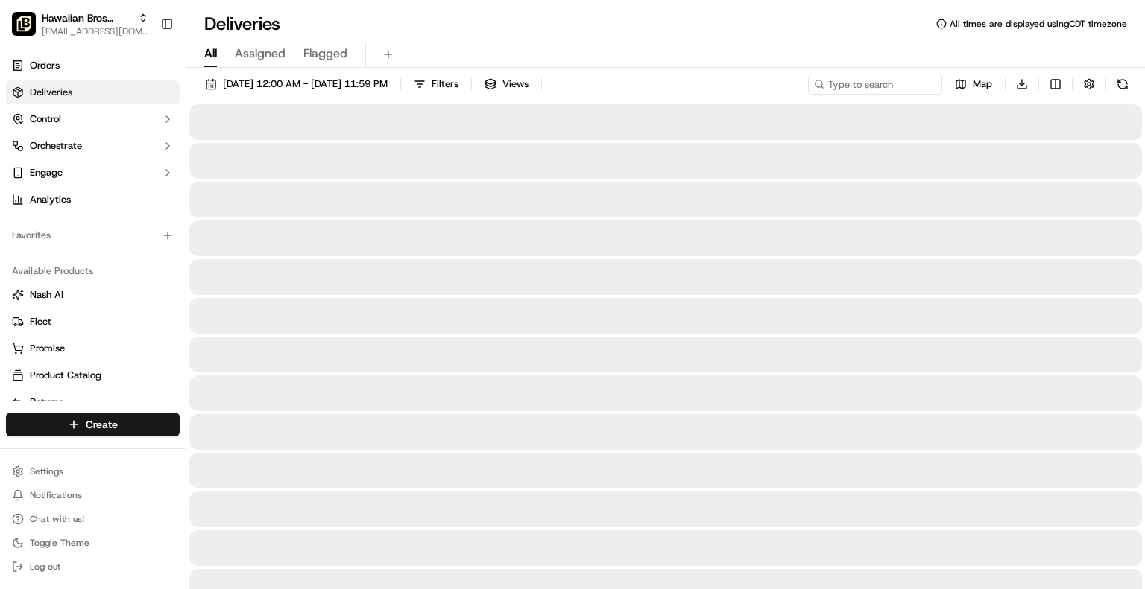
click at [206, 54] on span "All" at bounding box center [210, 54] width 13 height 18
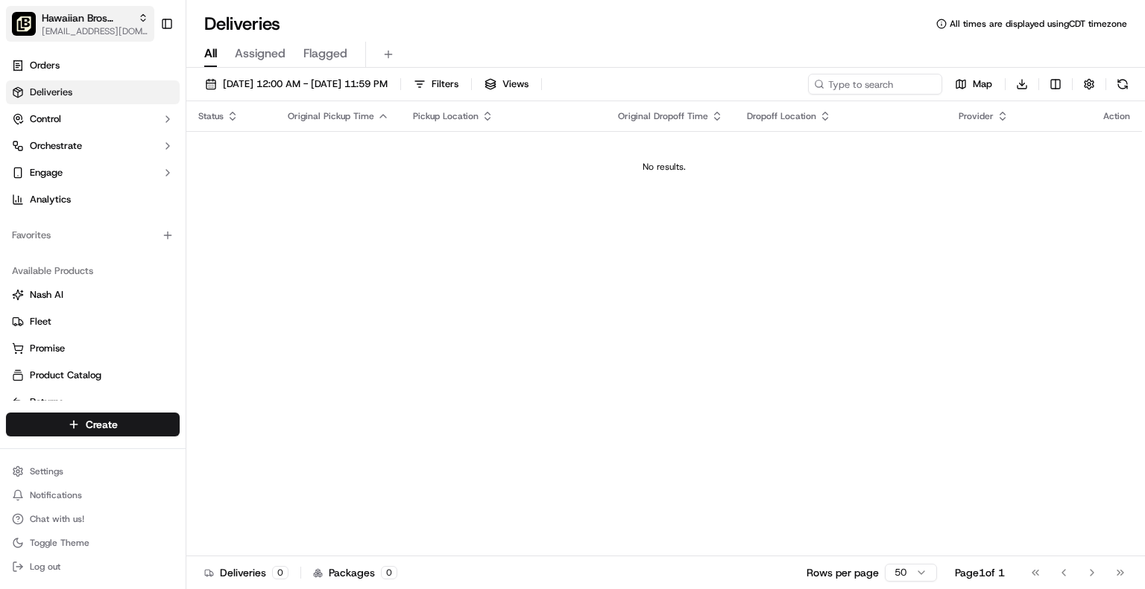
click at [113, 34] on span "[EMAIL_ADDRESS][DOMAIN_NAME]" at bounding box center [95, 31] width 107 height 12
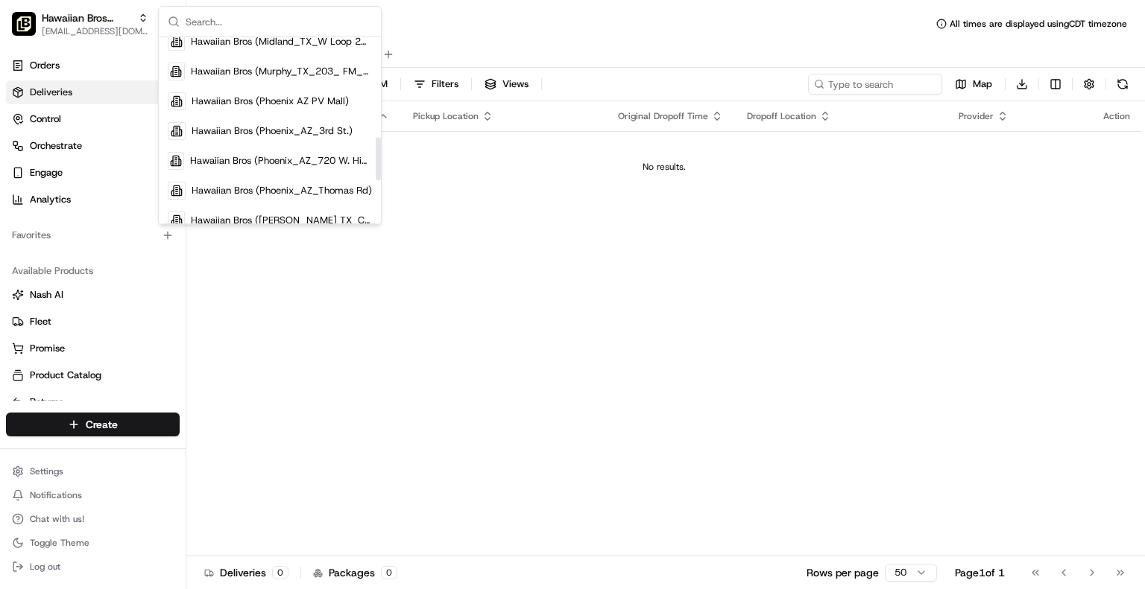
drag, startPoint x: 376, startPoint y: 64, endPoint x: 377, endPoint y: 171, distance: 107.3
click at [377, 171] on div "Suggestions" at bounding box center [378, 158] width 5 height 43
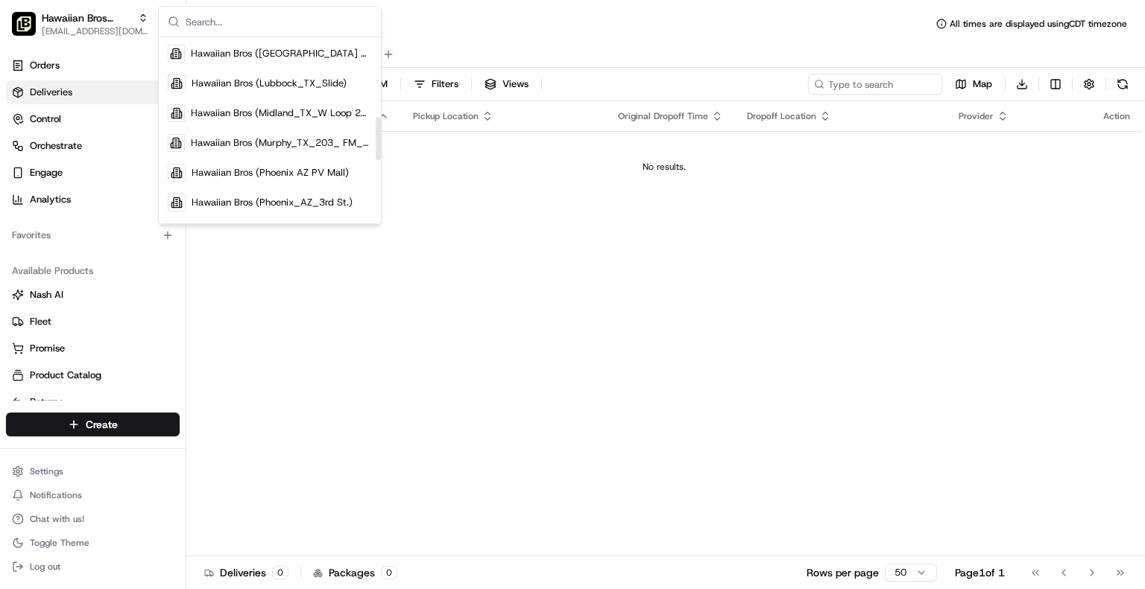
scroll to position [344, 0]
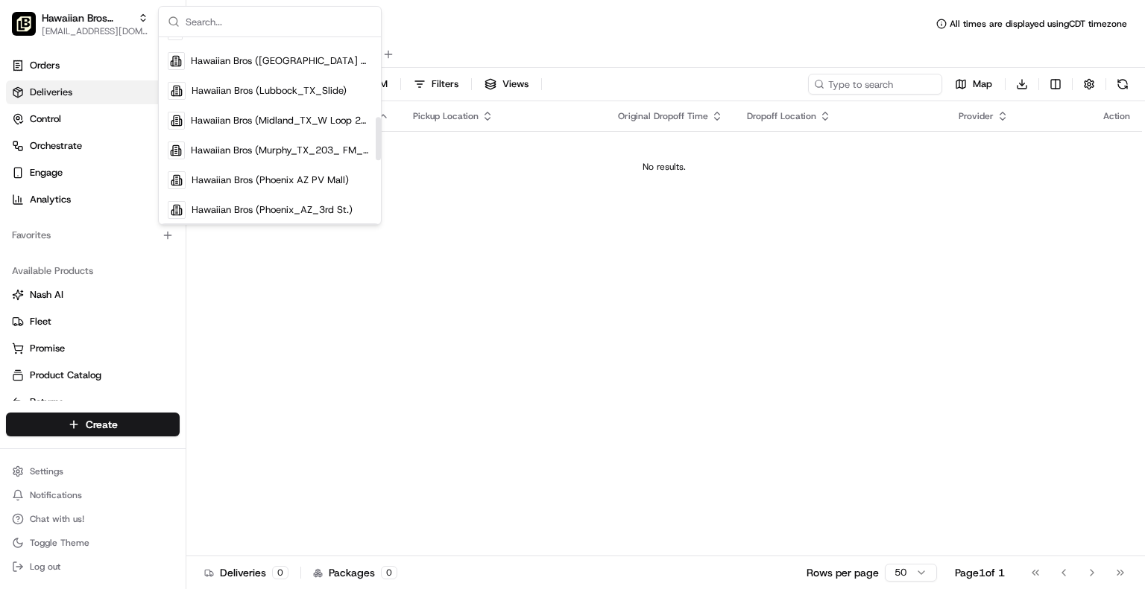
drag, startPoint x: 376, startPoint y: 161, endPoint x: 376, endPoint y: 133, distance: 27.6
click at [376, 133] on div "Suggestions" at bounding box center [378, 138] width 5 height 43
click at [316, 111] on div "Hawaiian Bros (Midland_TX_W Loop 250)" at bounding box center [270, 121] width 216 height 30
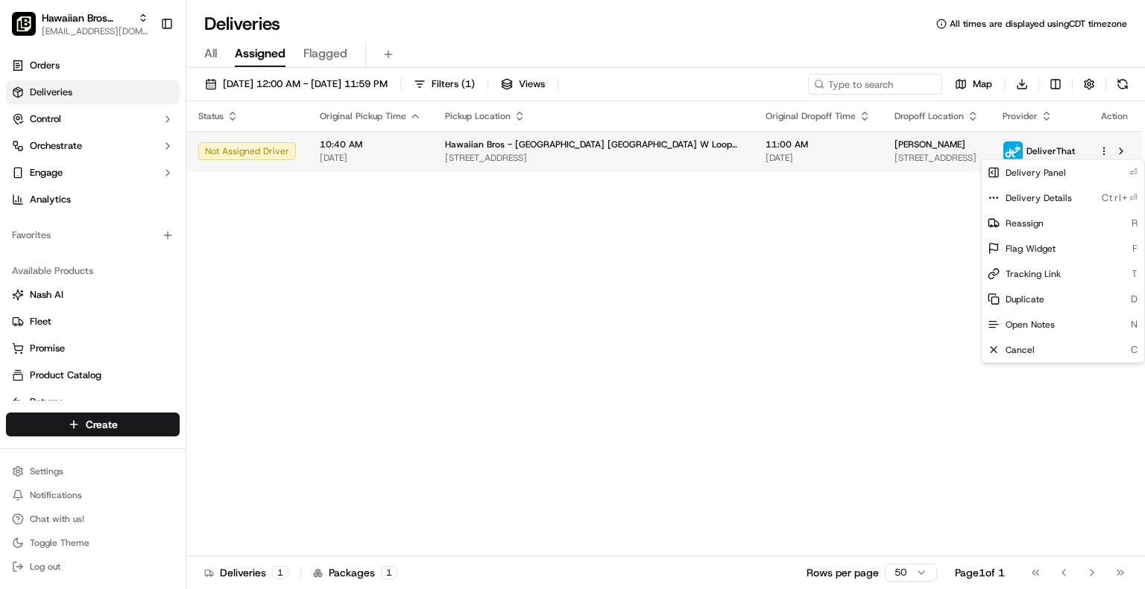
click at [1100, 151] on html "Hawaiian Bros (Midland_TX_W Loop 250) jbaxley@fr.hawaiianbros.com Toggle Sideba…" at bounding box center [572, 294] width 1145 height 589
click at [472, 154] on html "Hawaiian Bros (Midland_TX_W Loop 250) jbaxley@fr.hawaiianbros.com Toggle Sideba…" at bounding box center [572, 294] width 1145 height 589
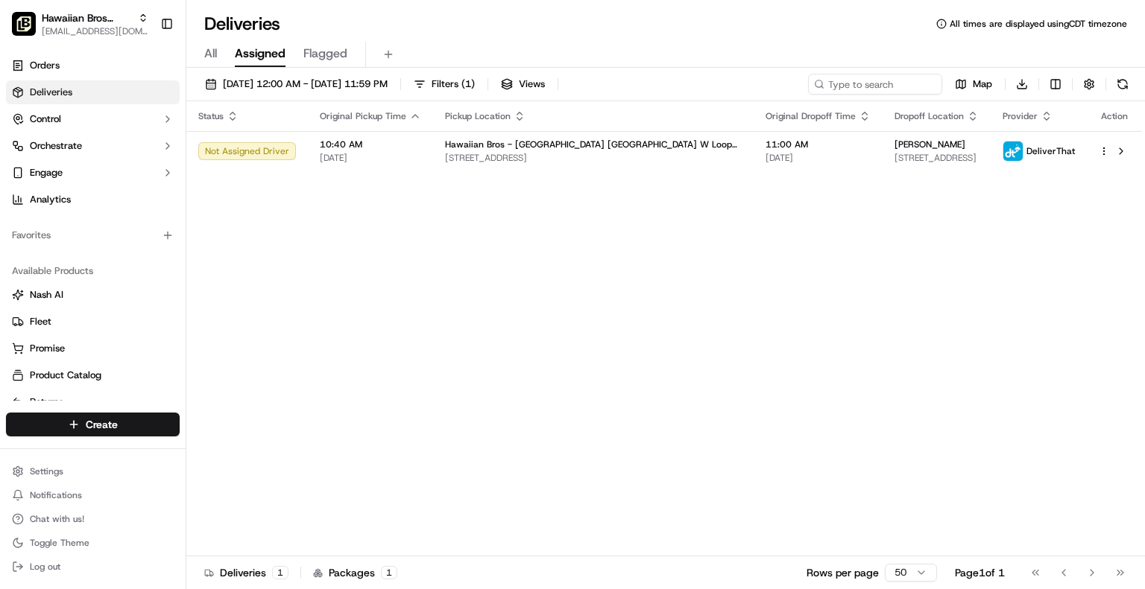
click at [472, 154] on span "[STREET_ADDRESS]" at bounding box center [593, 158] width 297 height 12
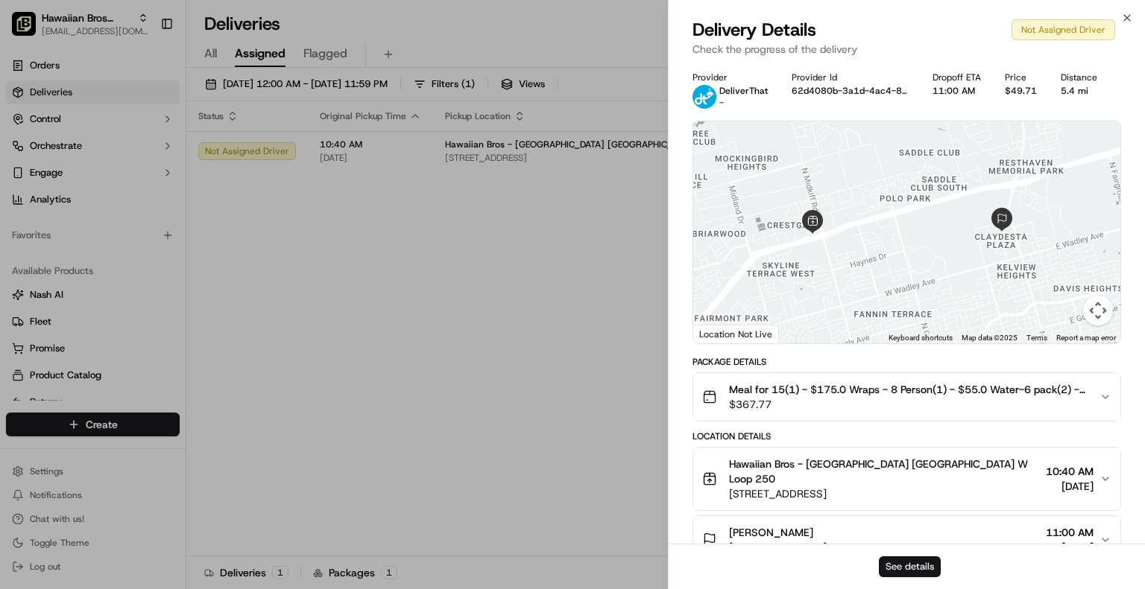
click at [902, 563] on button "See details" at bounding box center [910, 567] width 62 height 21
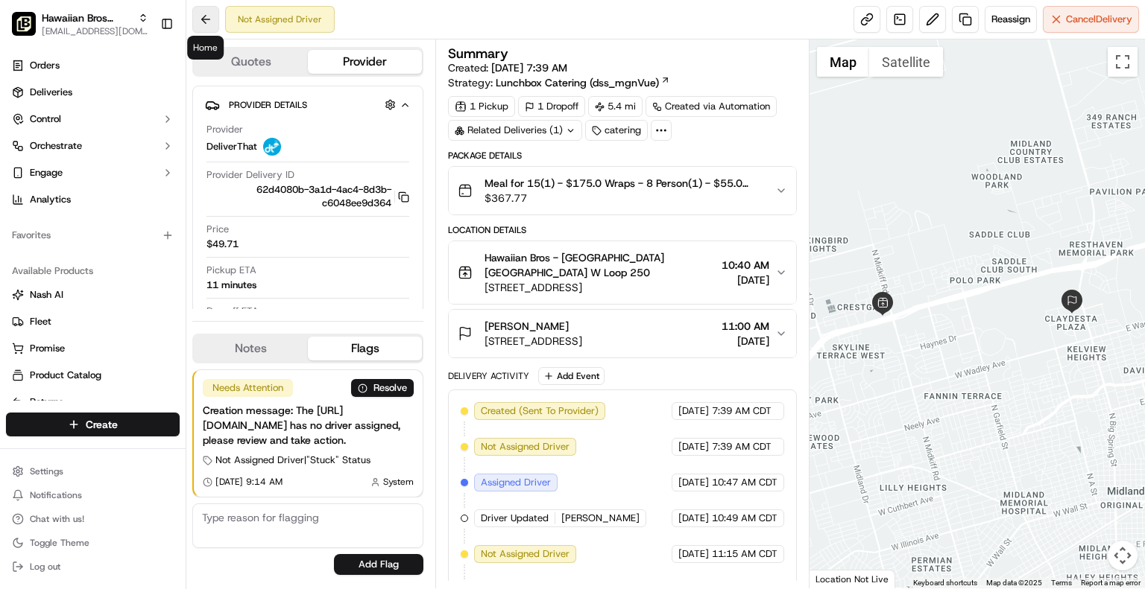
click at [200, 13] on button at bounding box center [205, 19] width 27 height 27
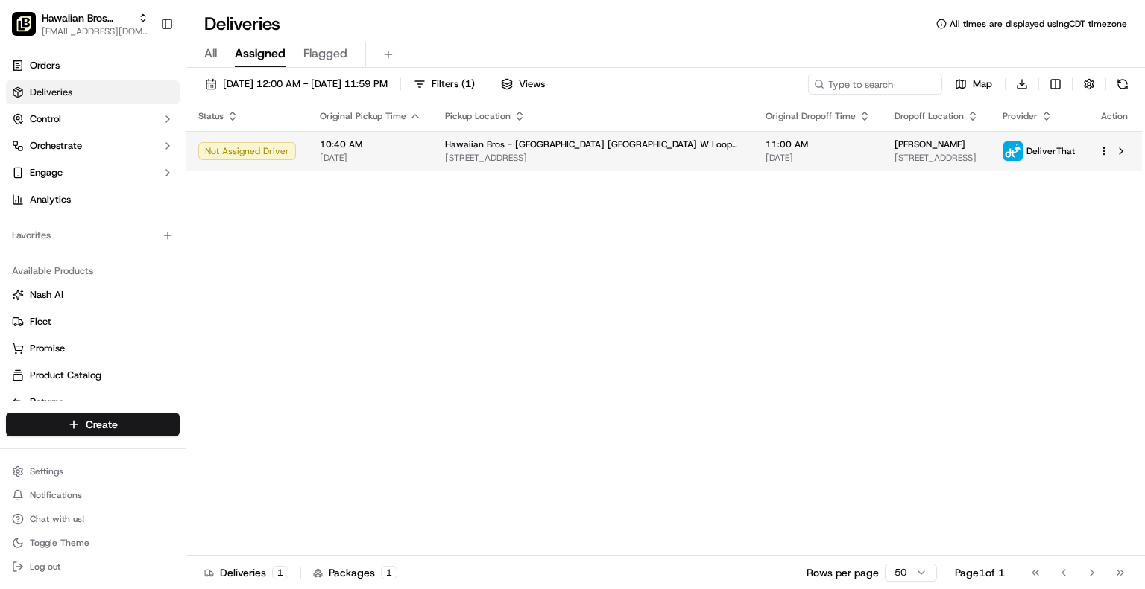
click at [271, 161] on td "Not Assigned Driver" at bounding box center [246, 151] width 121 height 40
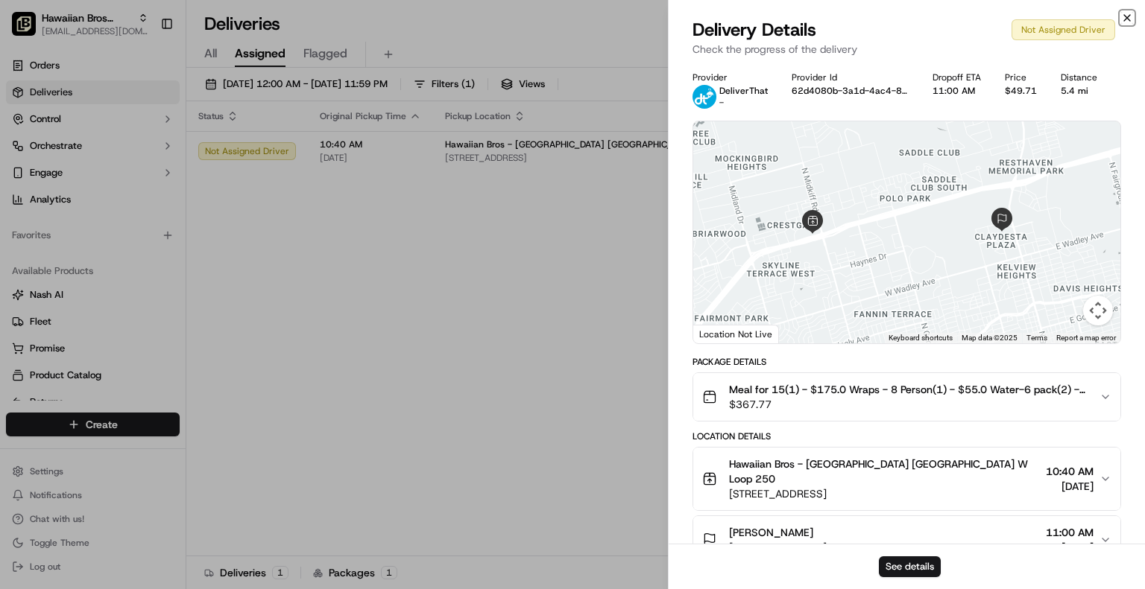
click at [1127, 18] on icon "button" at bounding box center [1127, 18] width 6 height 6
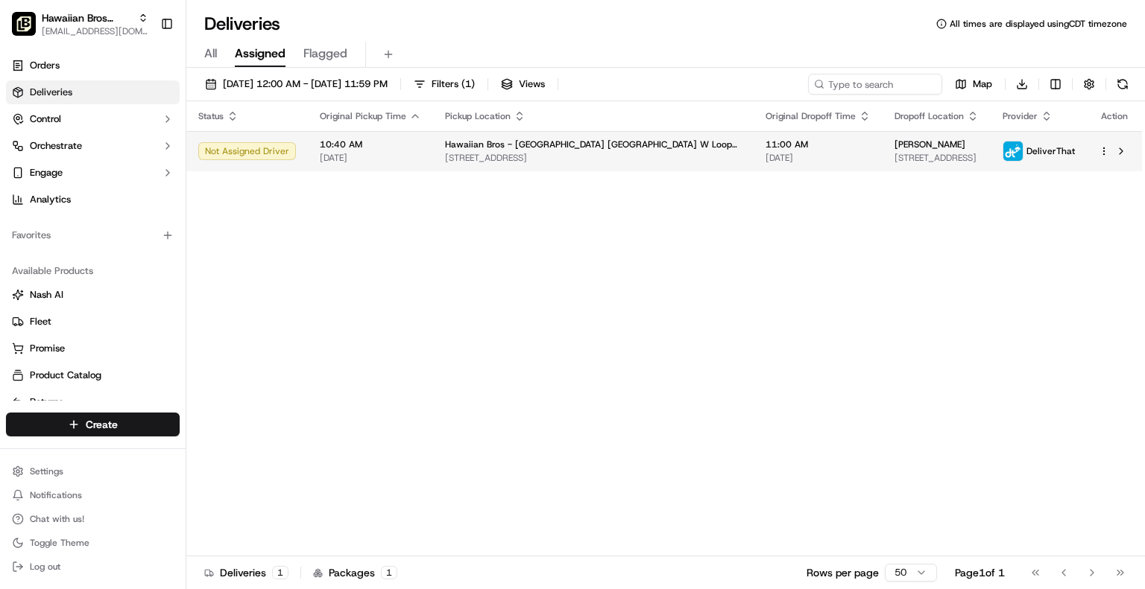
click at [1106, 151] on html "Hawaiian Bros (Midland_TX_W Loop 250) jbaxley@fr.hawaiianbros.com Toggle Sideba…" at bounding box center [572, 294] width 1145 height 589
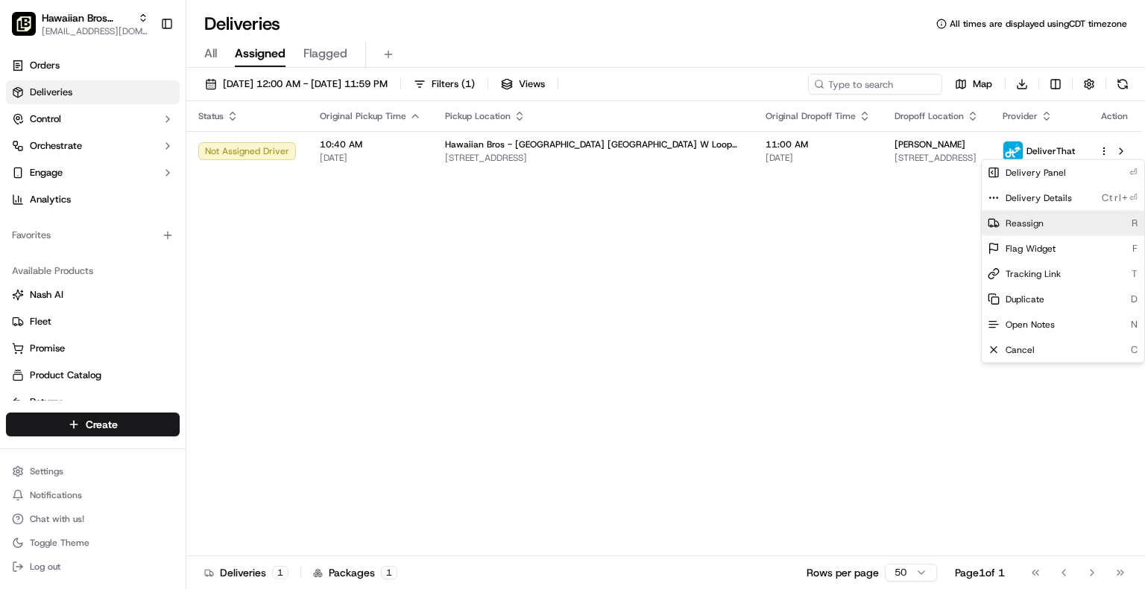
click at [1046, 220] on div "Reassign R" at bounding box center [1062, 223] width 162 height 25
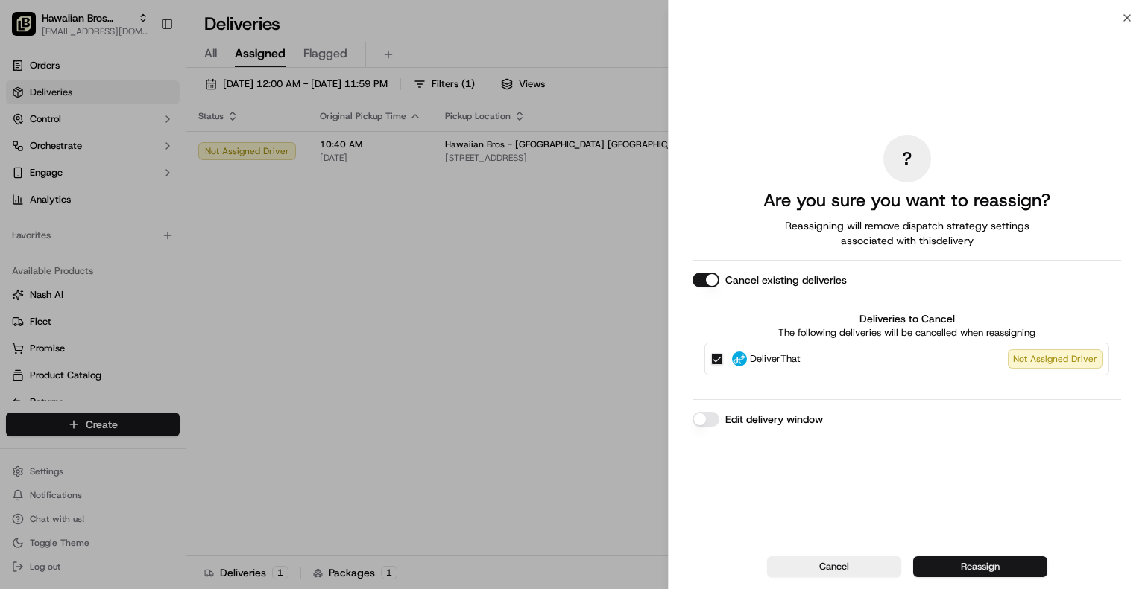
click at [944, 560] on button "Reassign" at bounding box center [980, 567] width 134 height 21
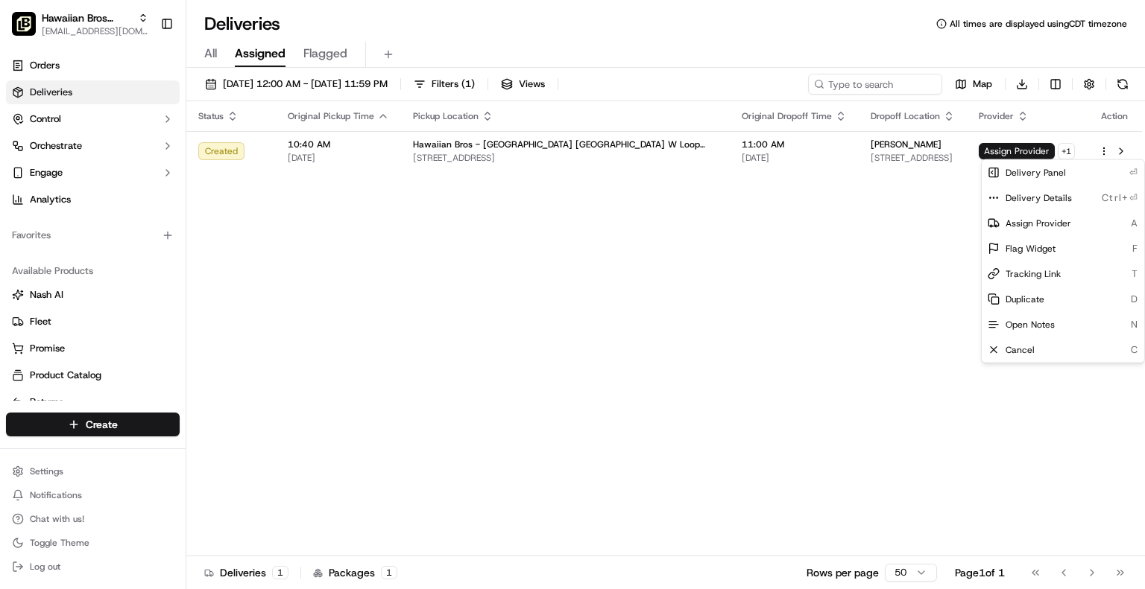
click at [855, 352] on div "Status Original Pickup Time Pickup Location Original Dropoff Time Dropoff Locat…" at bounding box center [663, 328] width 955 height 455
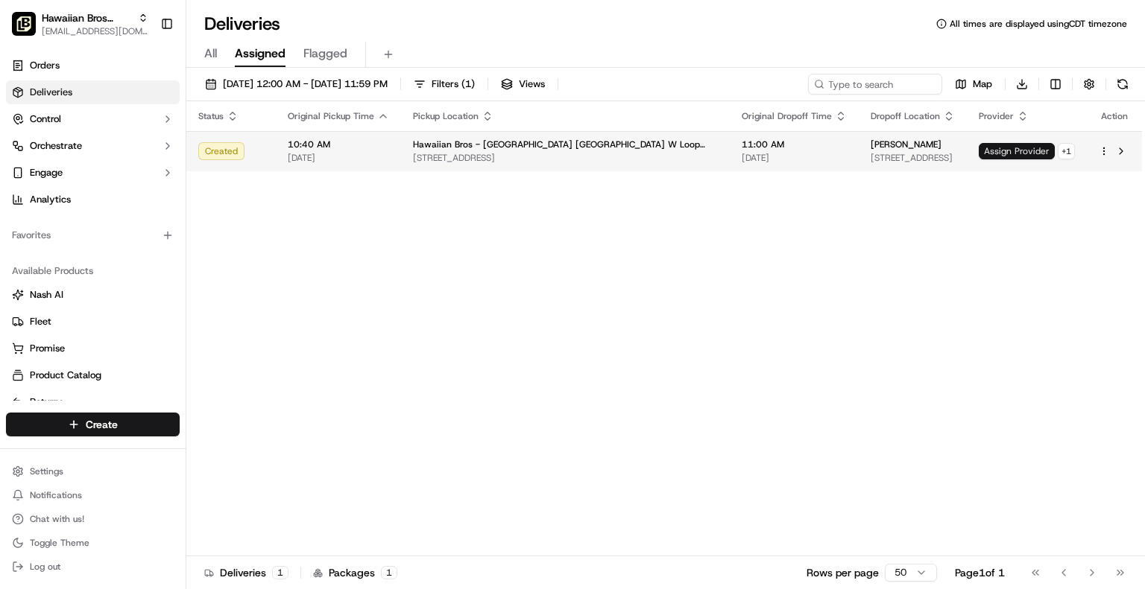
click at [1028, 147] on span "Assign Provider" at bounding box center [1016, 151] width 76 height 16
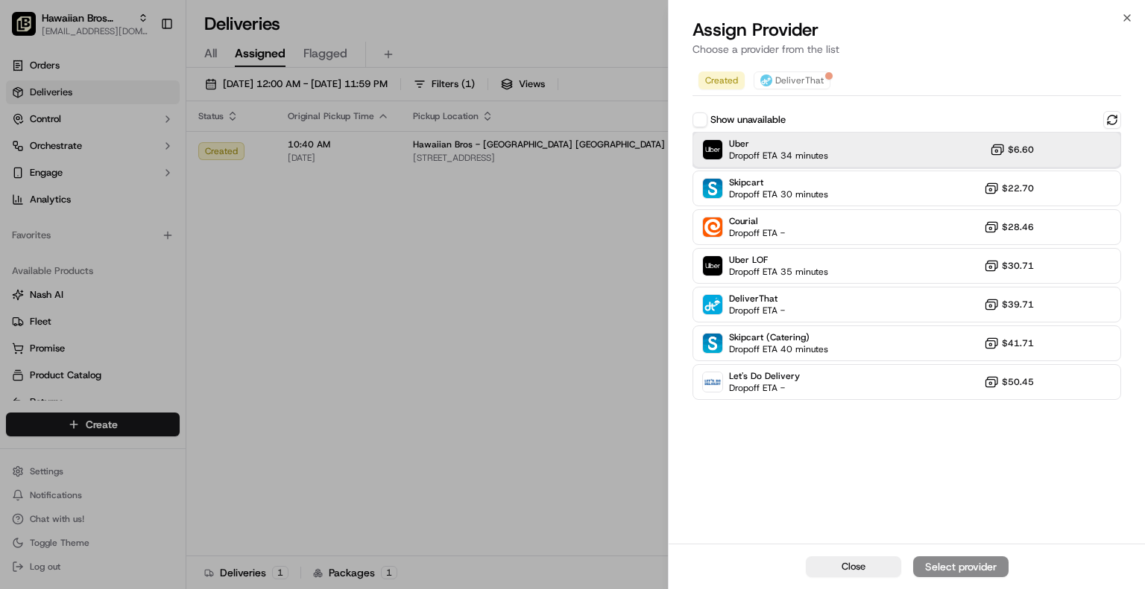
click at [887, 156] on div "Uber Dropoff ETA 34 minutes $6.60" at bounding box center [906, 150] width 428 height 36
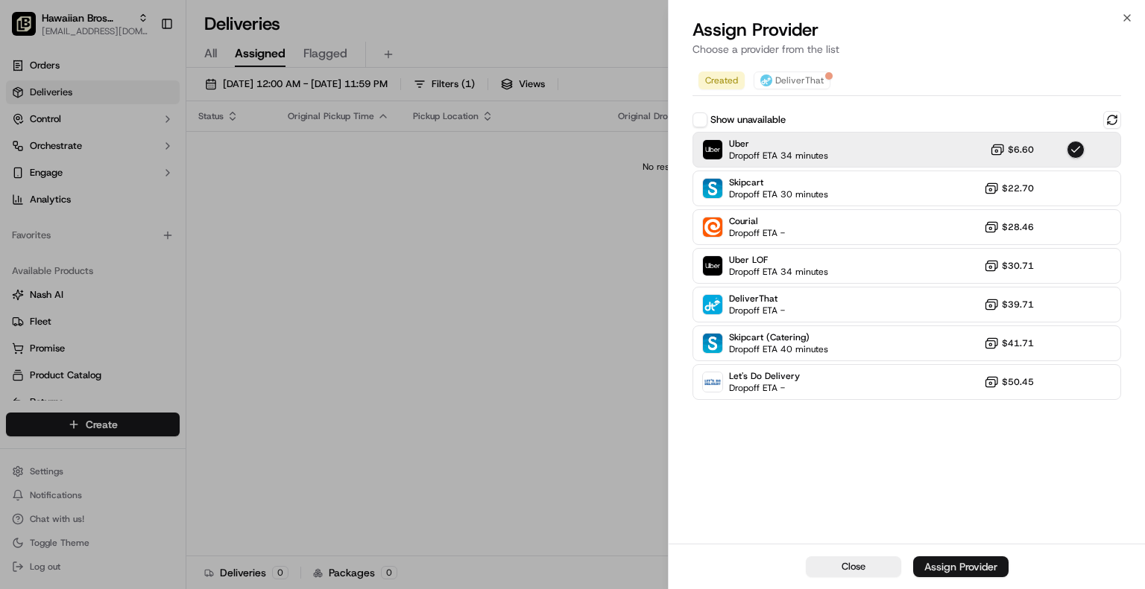
click at [946, 569] on div "Assign Provider" at bounding box center [960, 567] width 73 height 15
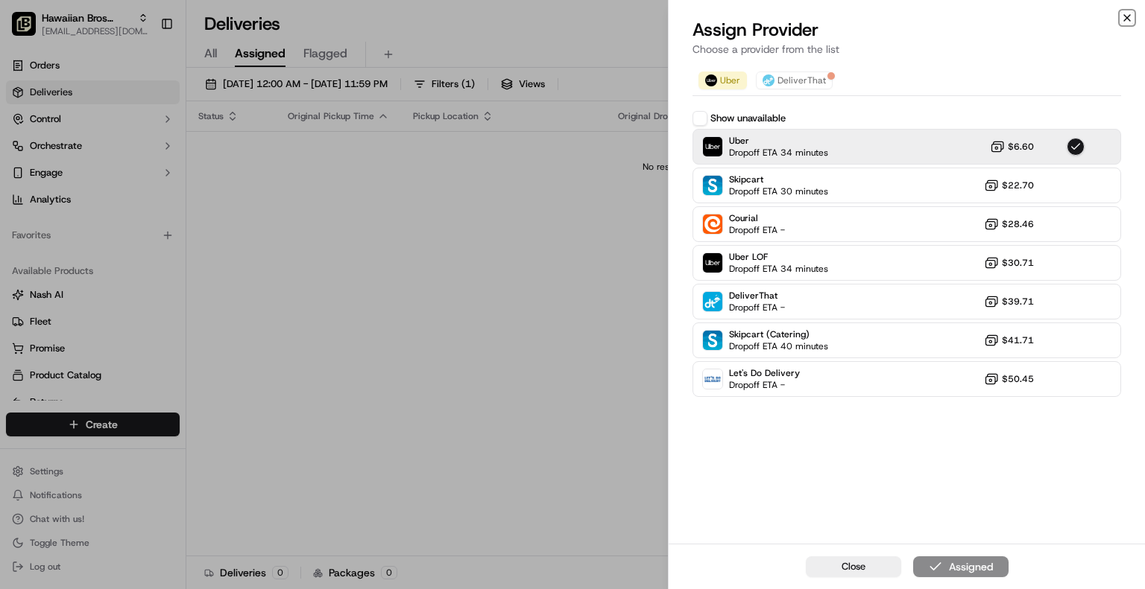
click at [1130, 16] on icon "button" at bounding box center [1127, 18] width 12 height 12
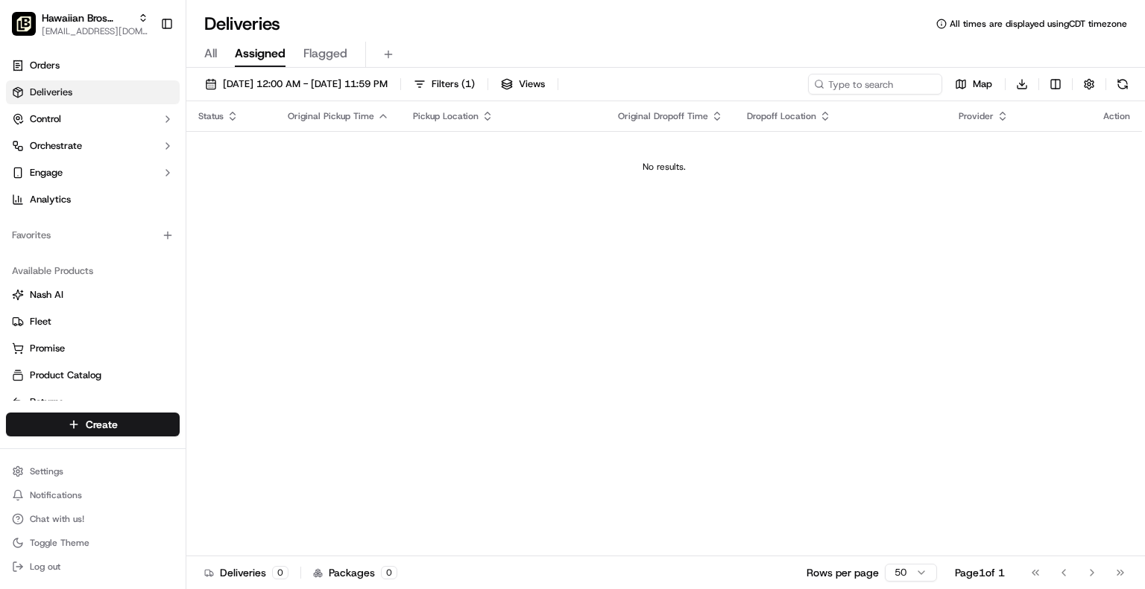
click at [208, 54] on span "All" at bounding box center [210, 54] width 13 height 18
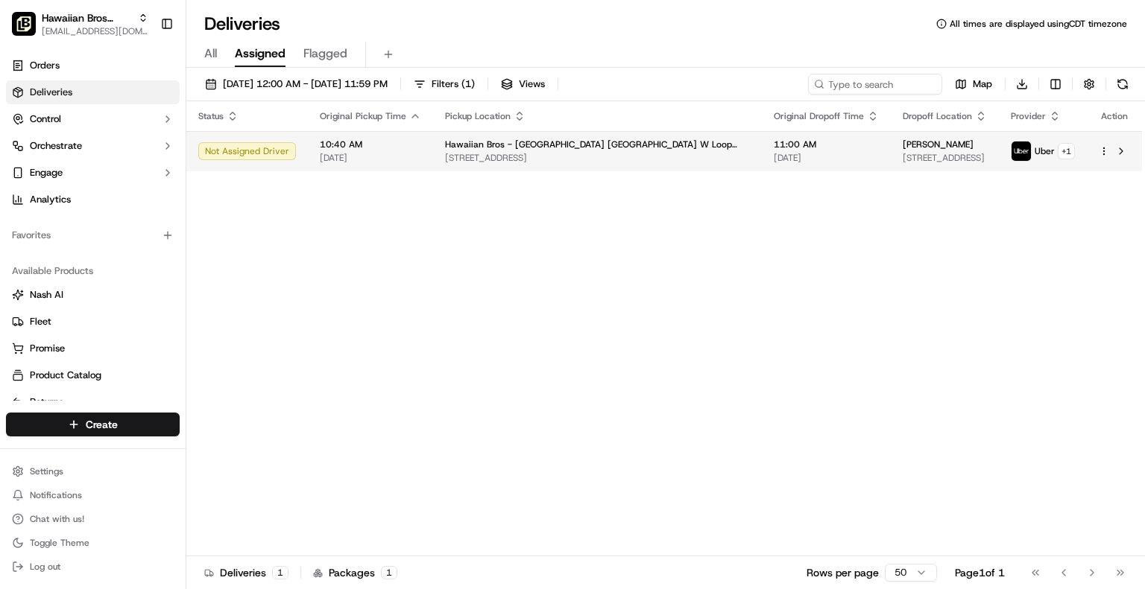
click at [1096, 142] on td at bounding box center [1113, 151] width 55 height 40
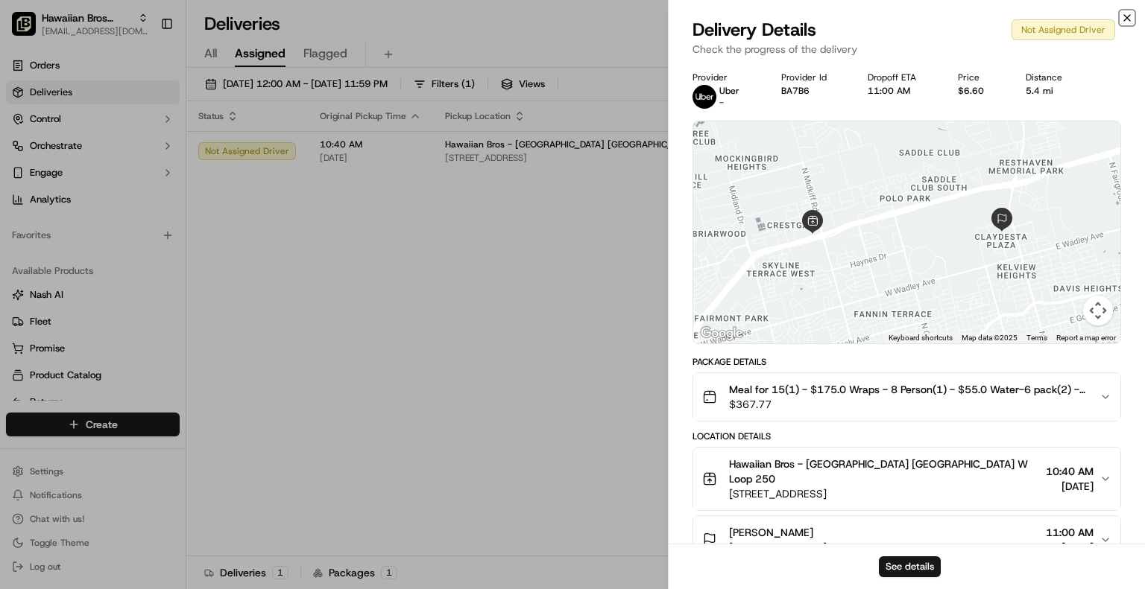
click at [1127, 15] on icon "button" at bounding box center [1127, 18] width 12 height 12
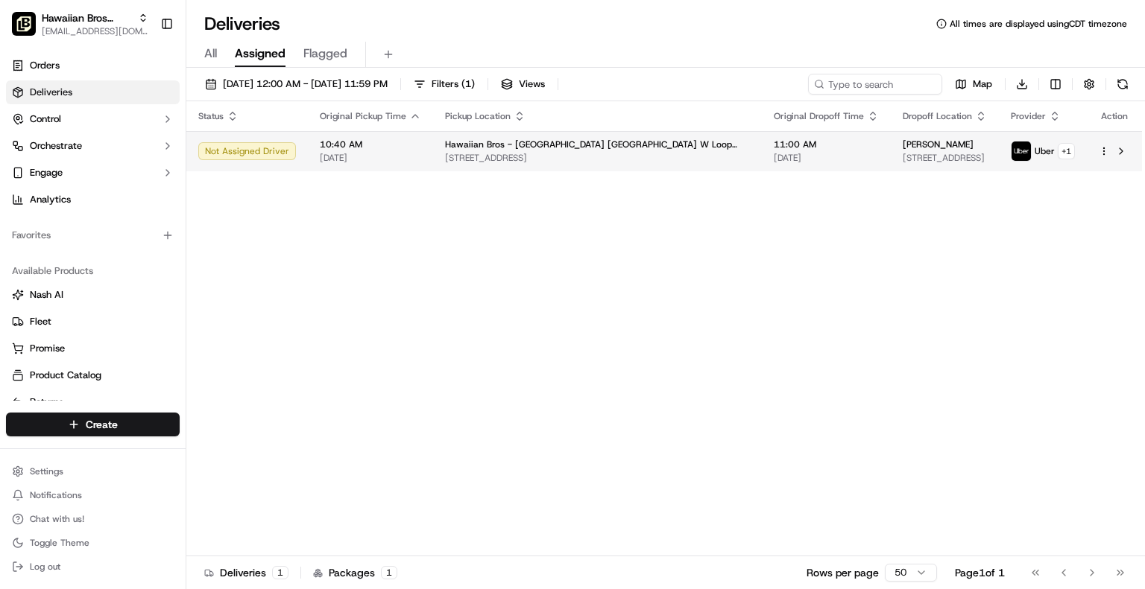
click at [366, 165] on td "10:40 AM 09/23/2025" at bounding box center [370, 151] width 125 height 40
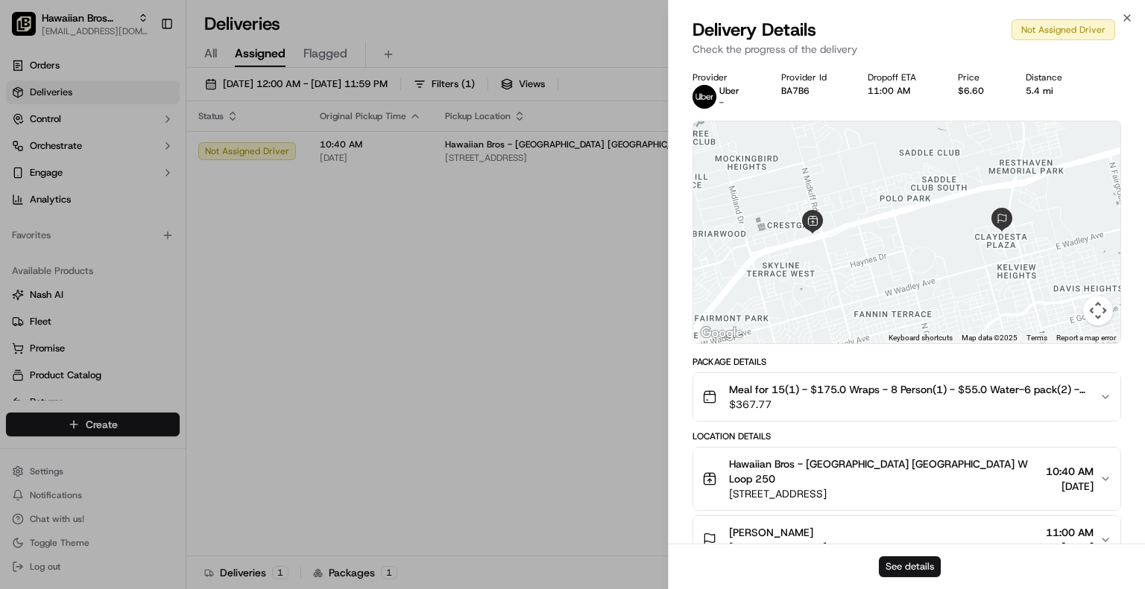
click at [923, 564] on button "See details" at bounding box center [910, 567] width 62 height 21
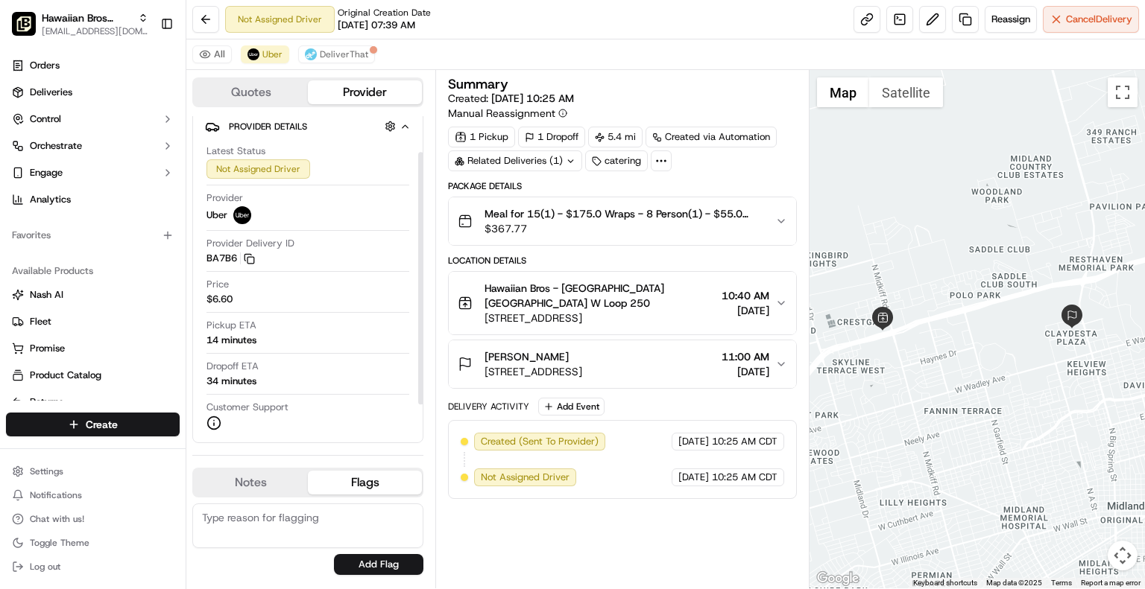
click at [418, 315] on div at bounding box center [420, 278] width 5 height 253
click at [271, 164] on div "Not Assigned Driver" at bounding box center [258, 171] width 104 height 19
